Goal: Information Seeking & Learning: Learn about a topic

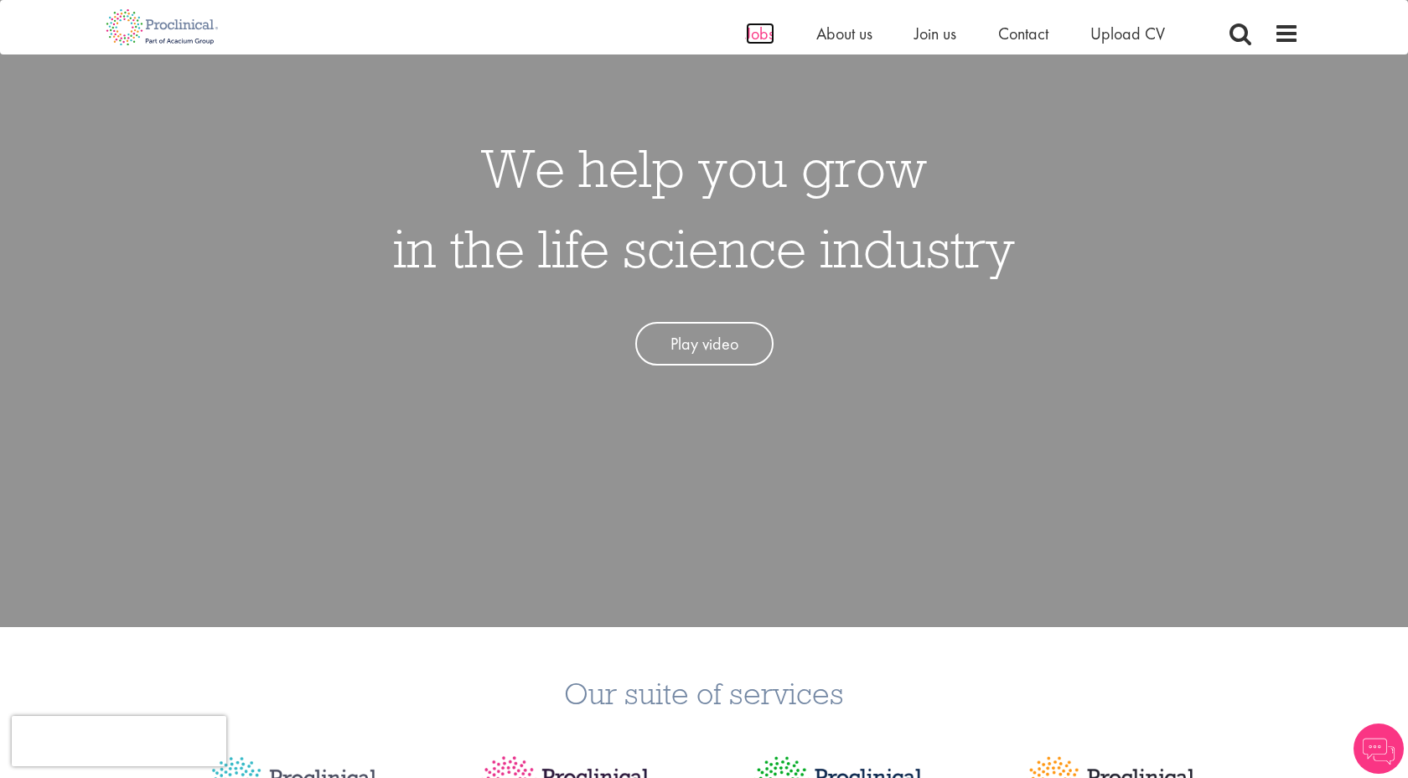
click at [761, 26] on span "Jobs" at bounding box center [760, 34] width 28 height 22
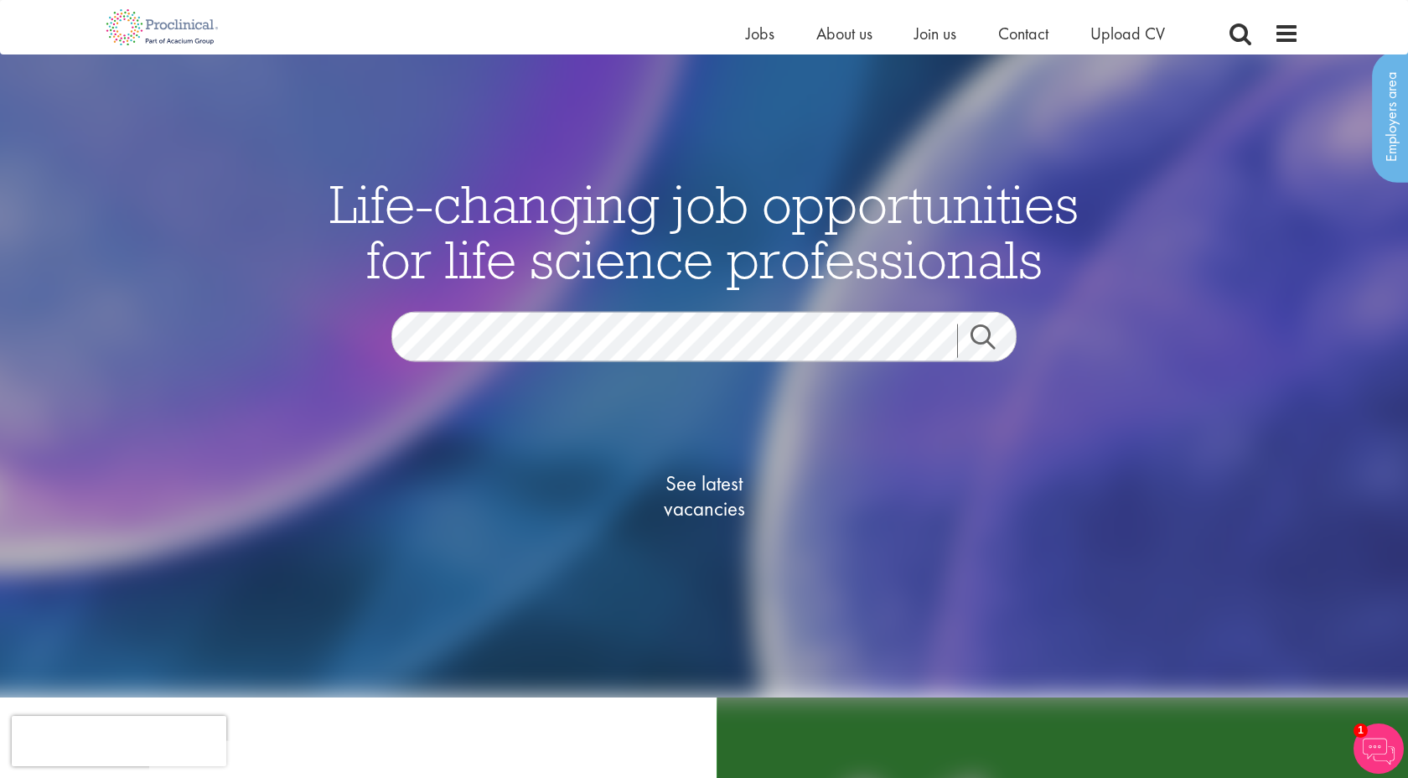
scroll to position [49, 0]
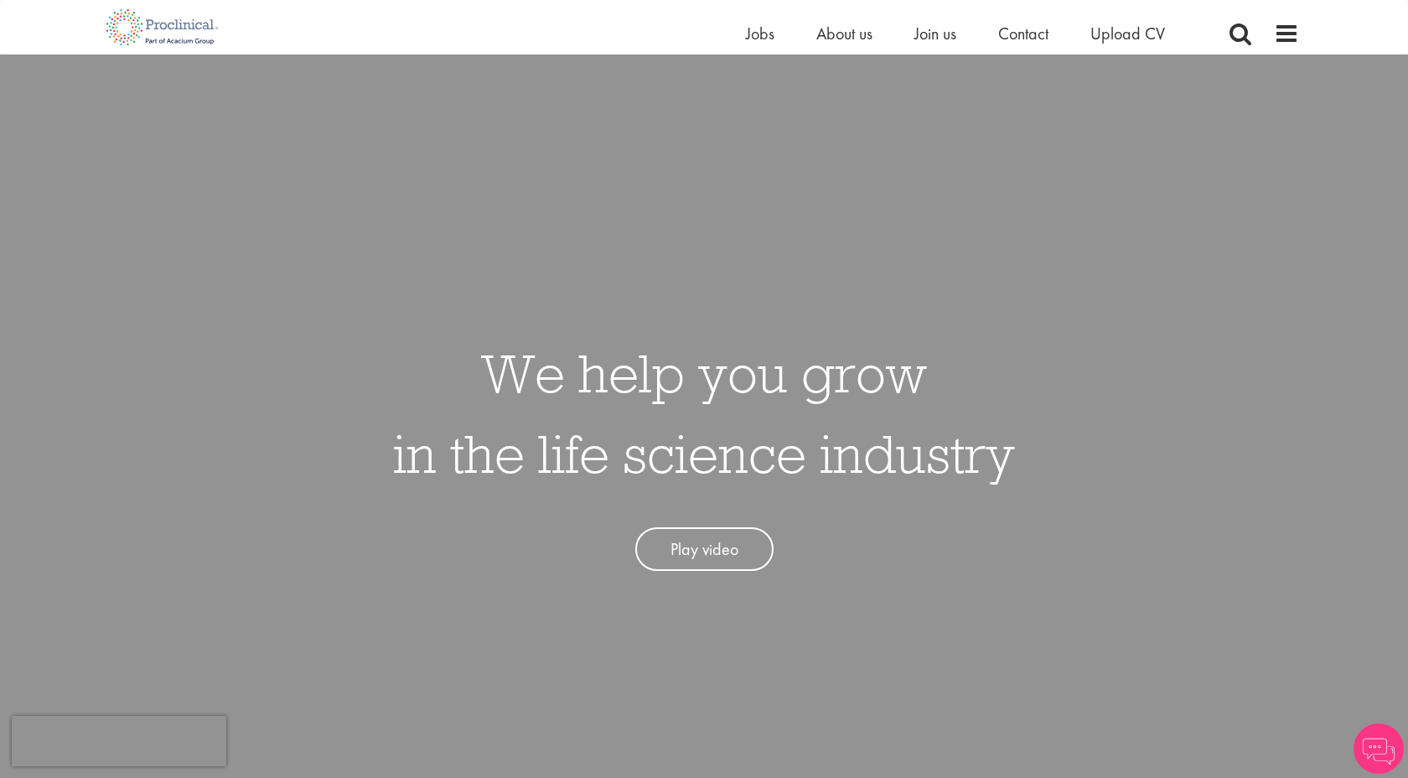
scroll to position [205, 0]
